Goal: Register for event/course

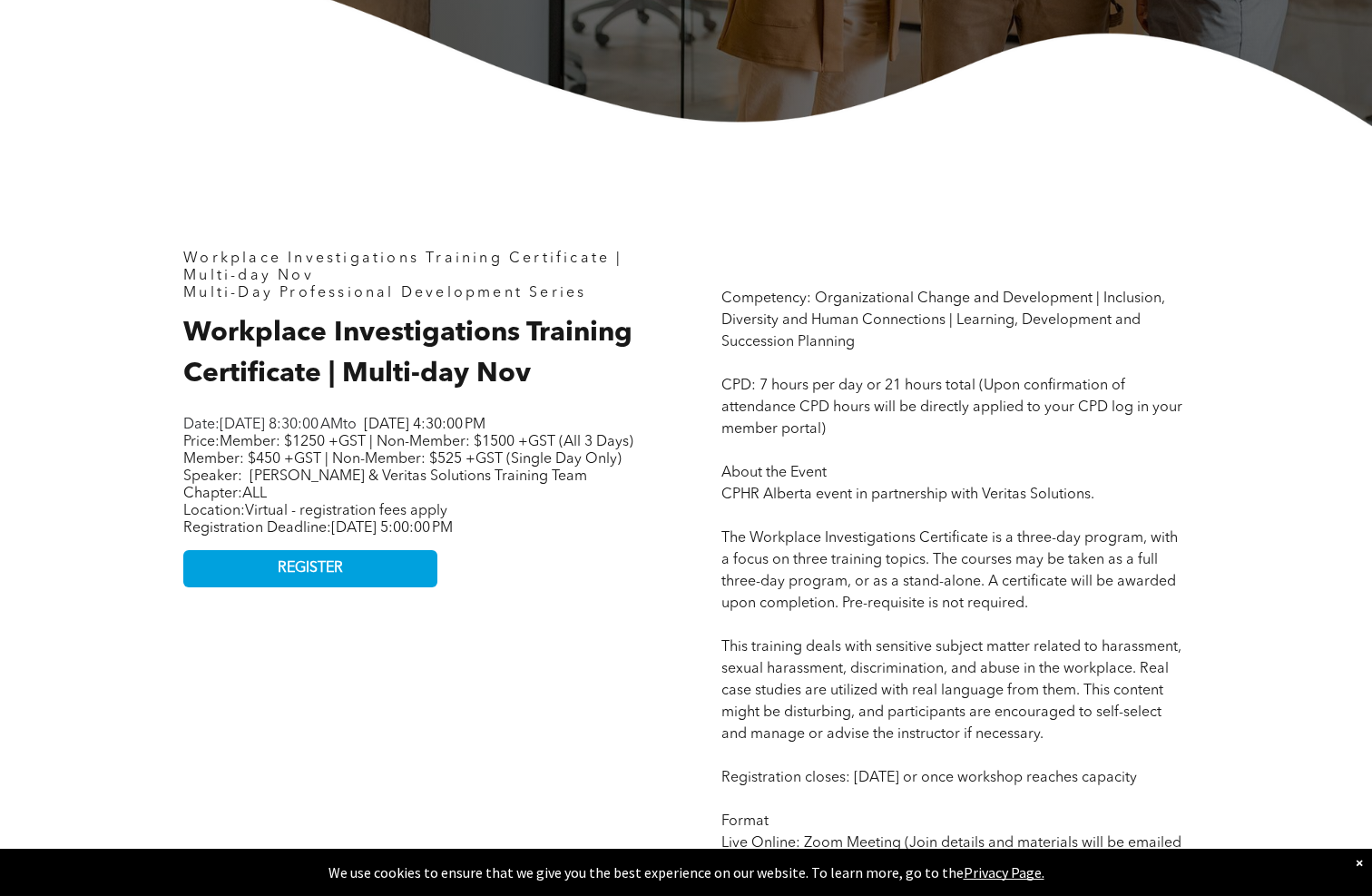
scroll to position [610, 0]
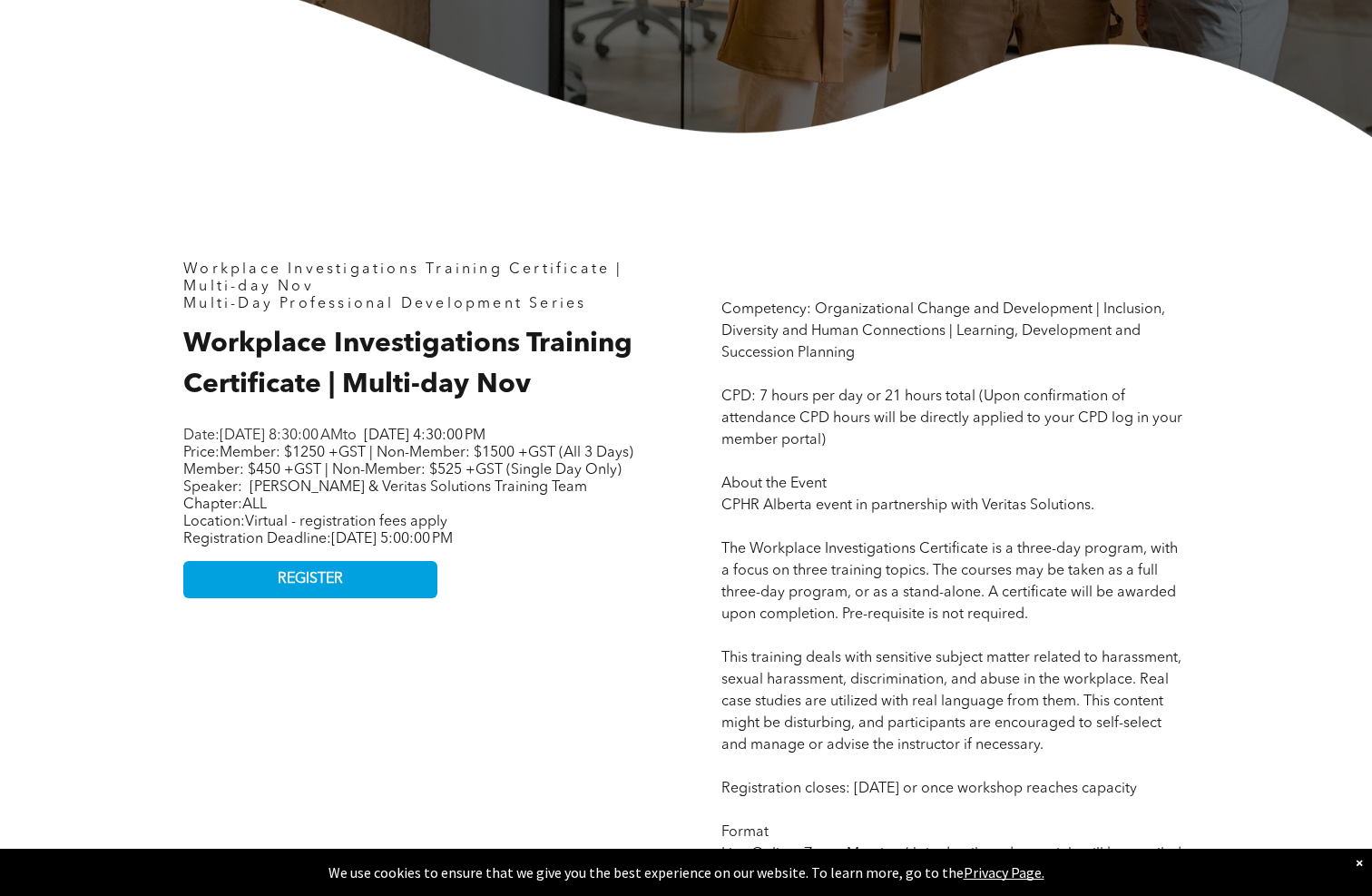
drag, startPoint x: 295, startPoint y: 647, endPoint x: 578, endPoint y: 609, distance: 285.5
click at [297, 588] on span "REGISTER" at bounding box center [310, 579] width 65 height 17
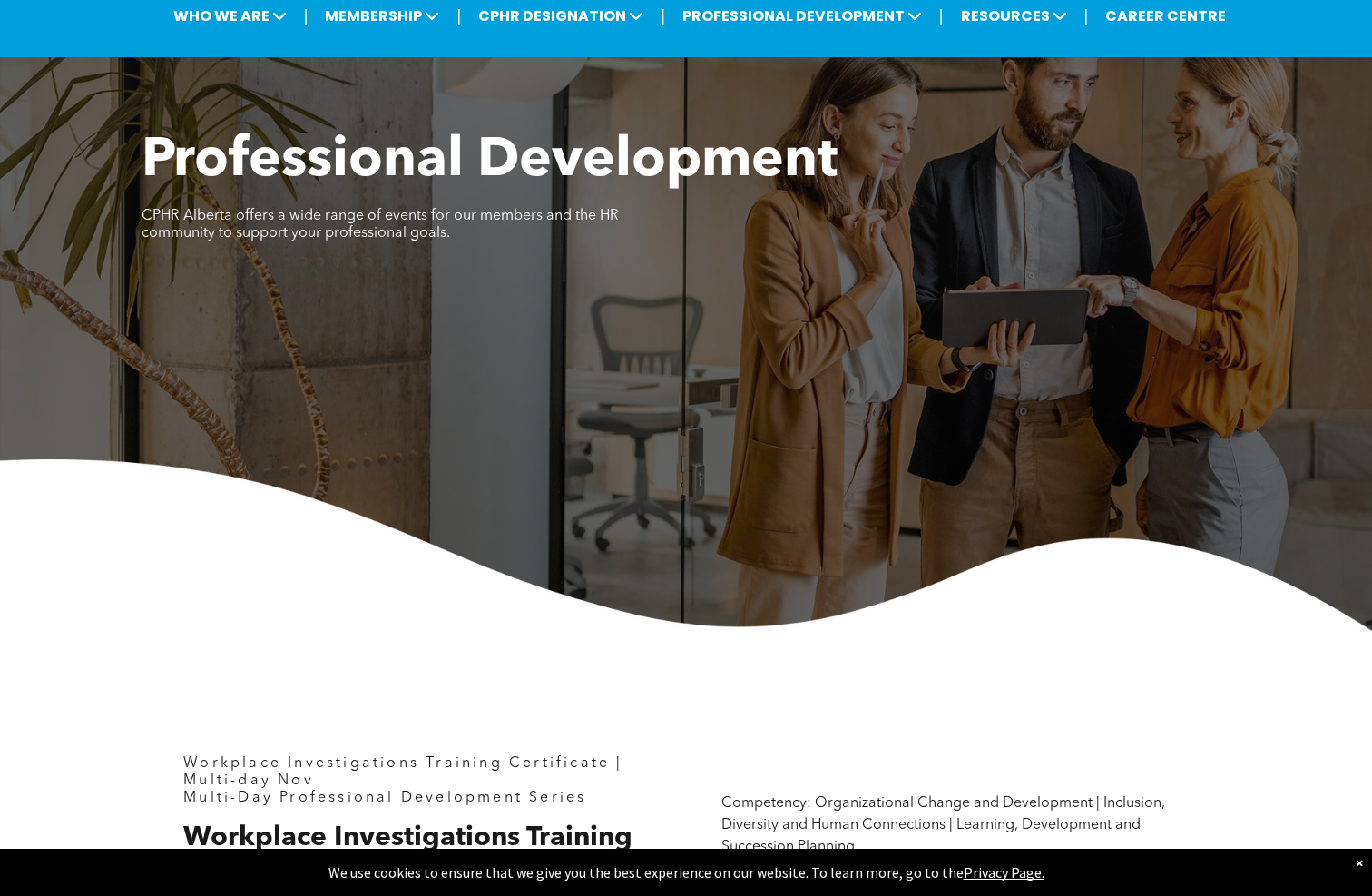
scroll to position [29, 0]
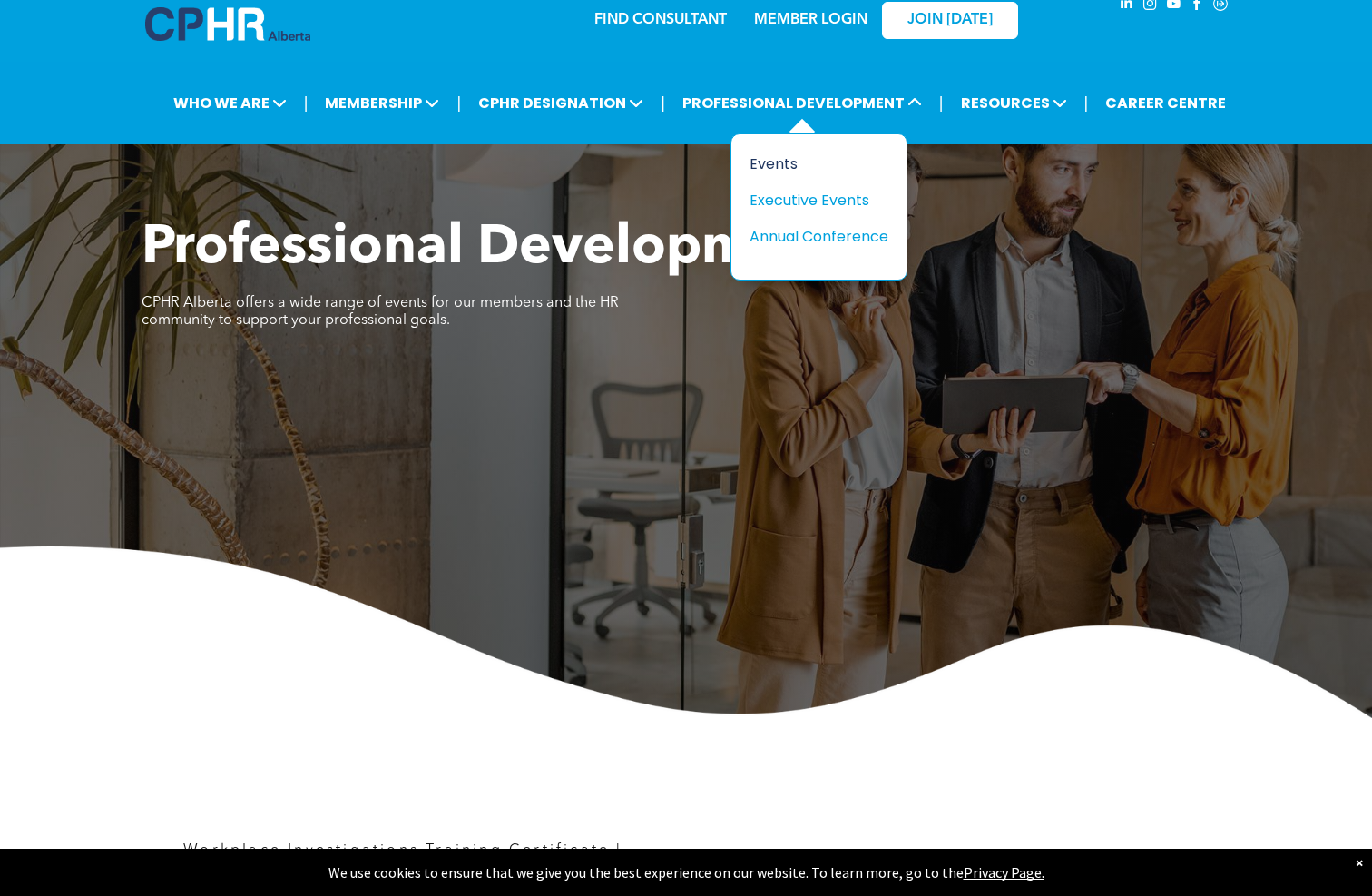
click at [787, 168] on div "Events" at bounding box center [812, 164] width 125 height 23
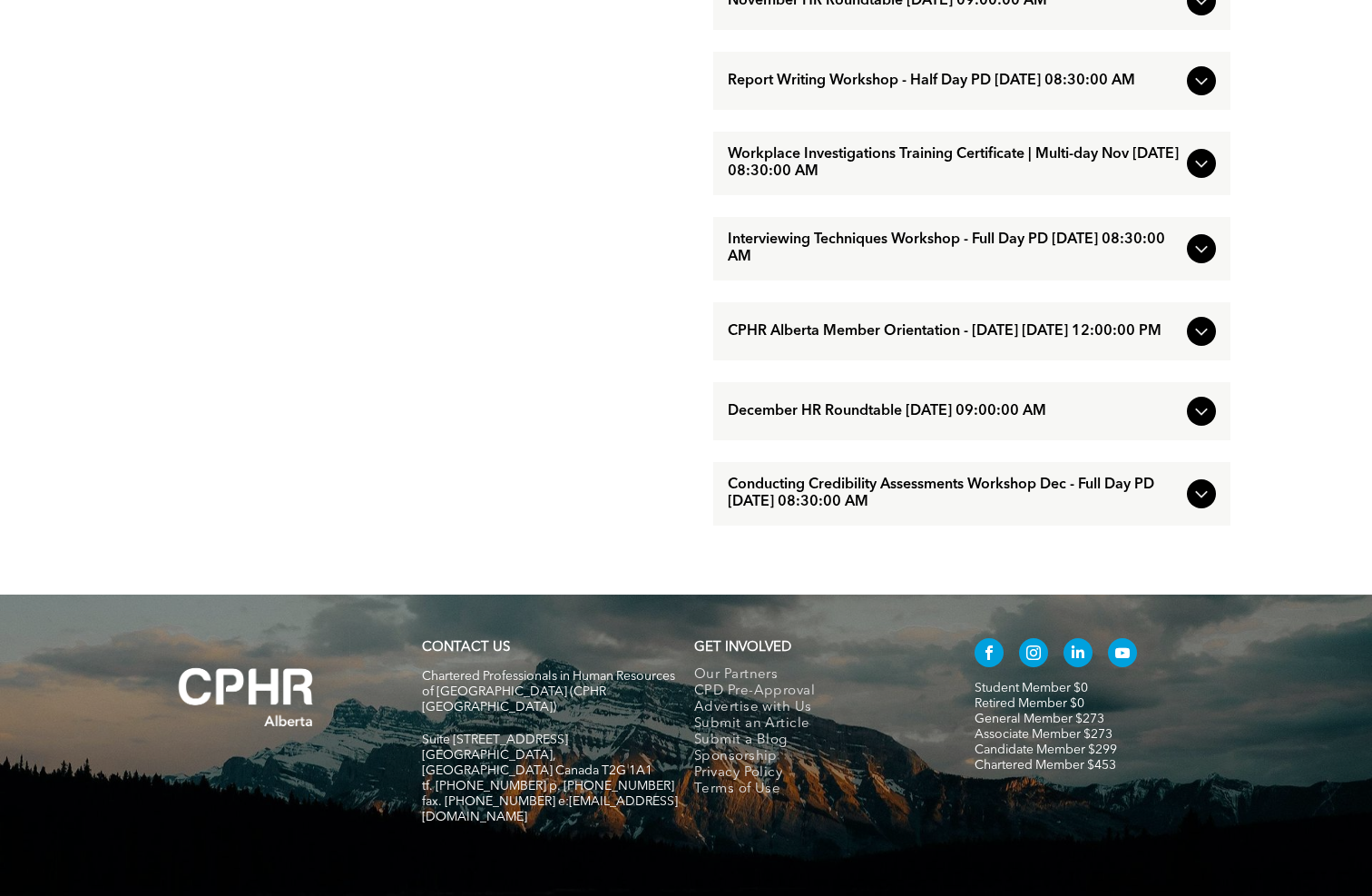
scroll to position [1700, 0]
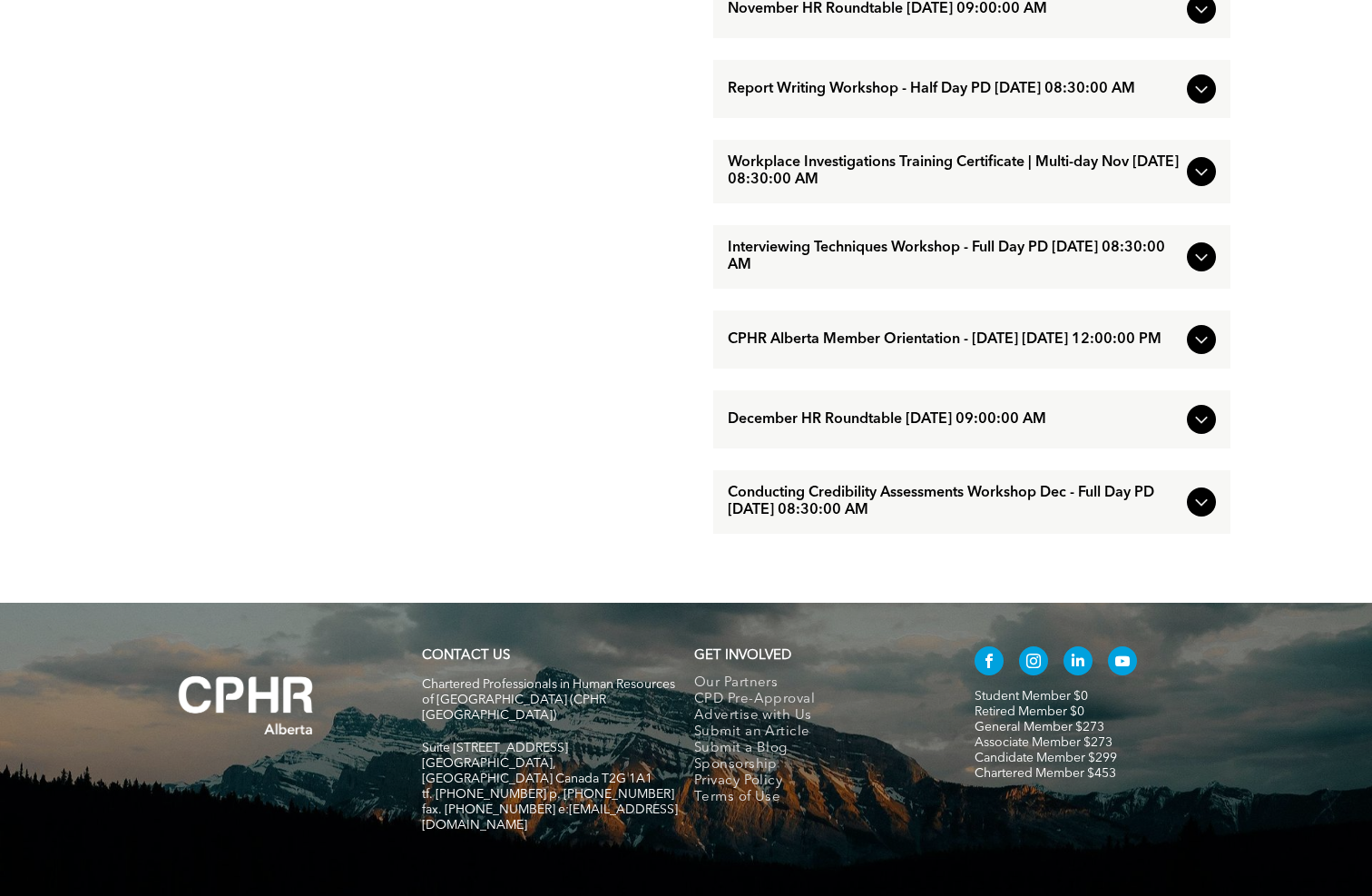
click at [767, 189] on span "Workplace Investigations Training Certificate | Multi-day Nov [DATE] 08:30:00 AM" at bounding box center [953, 172] width 452 height 35
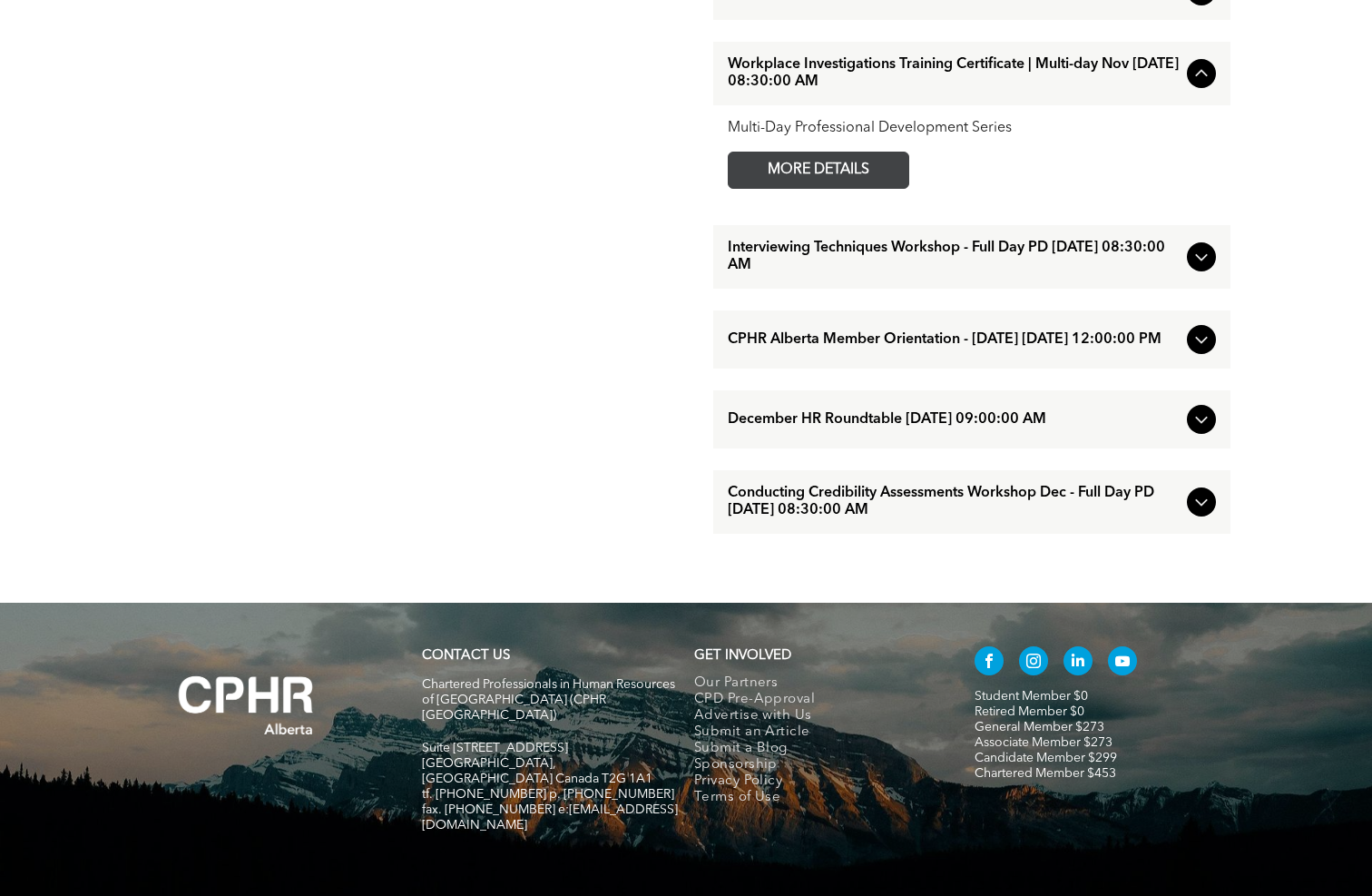
click at [803, 188] on span "MORE DETAILS" at bounding box center [818, 170] width 143 height 36
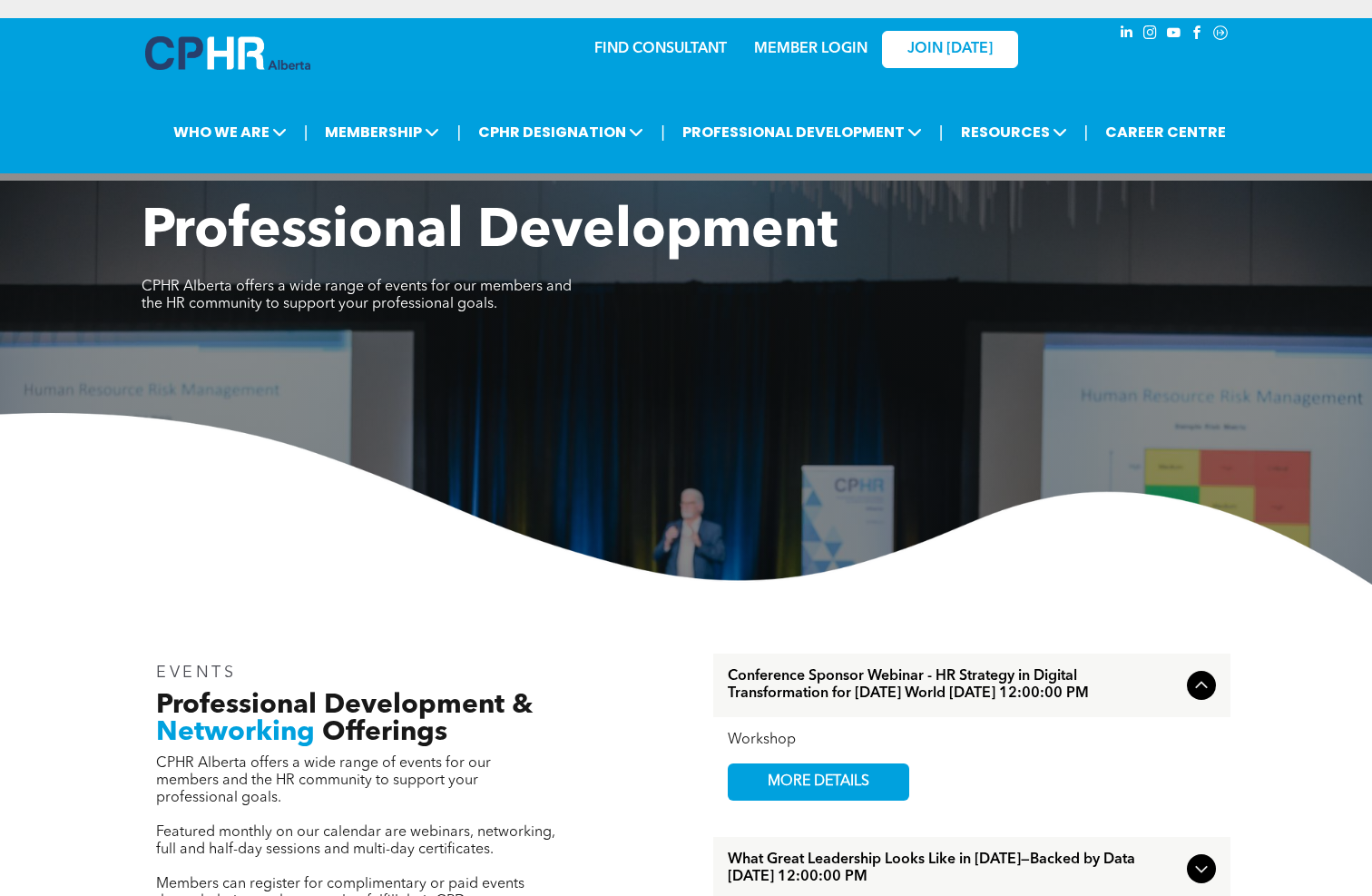
scroll to position [1700, 0]
